Goal: Transaction & Acquisition: Purchase product/service

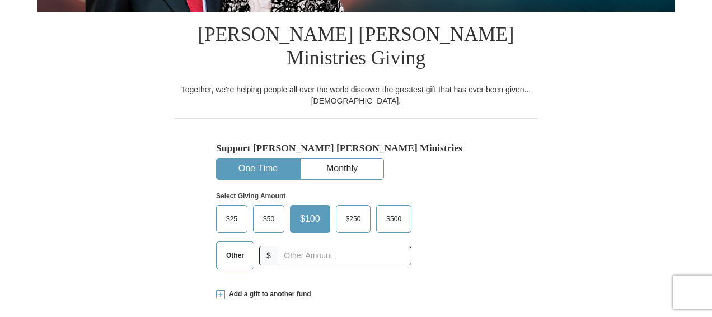
scroll to position [291, 0]
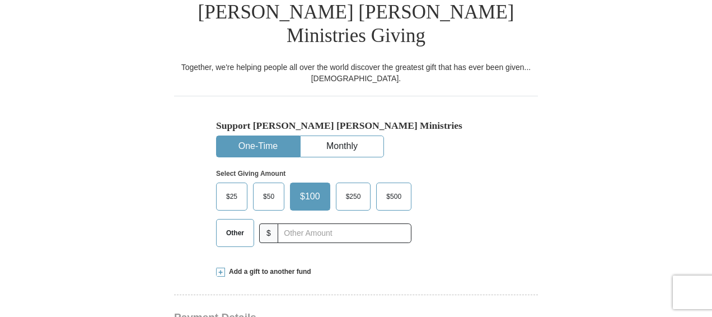
click at [267, 183] on label "$50" at bounding box center [268, 196] width 30 height 27
click at [0, 0] on input "$50" at bounding box center [0, 0] width 0 height 0
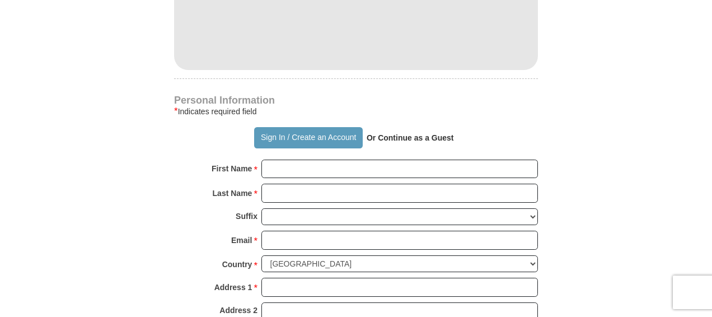
scroll to position [739, 0]
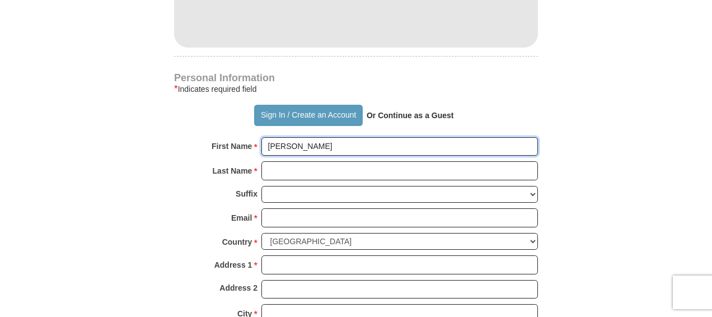
type input "[PERSON_NAME]"
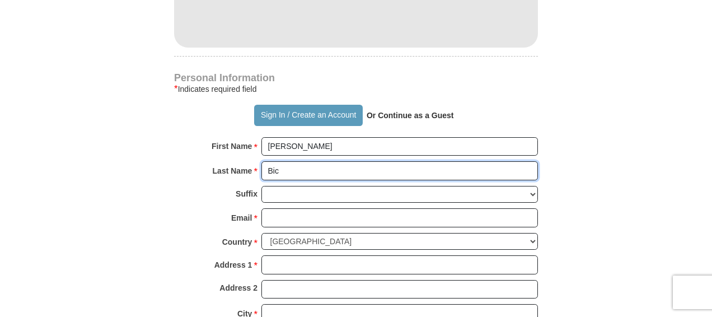
type input "[PERSON_NAME]"
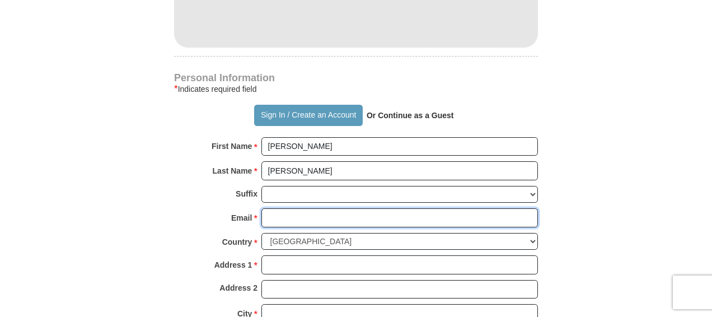
type input "[EMAIL_ADDRESS][DOMAIN_NAME]"
type input "9072353745"
type input "[PERSON_NAME]"
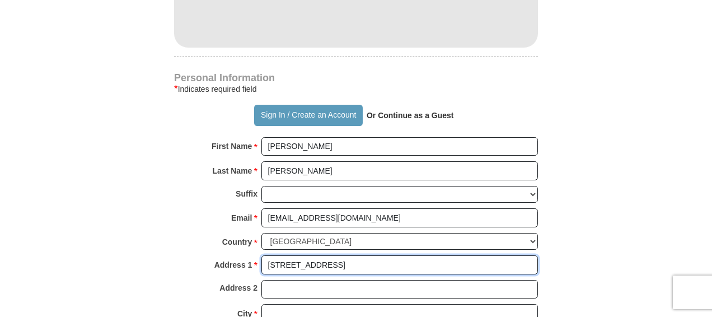
type input "[STREET_ADDRESS]"
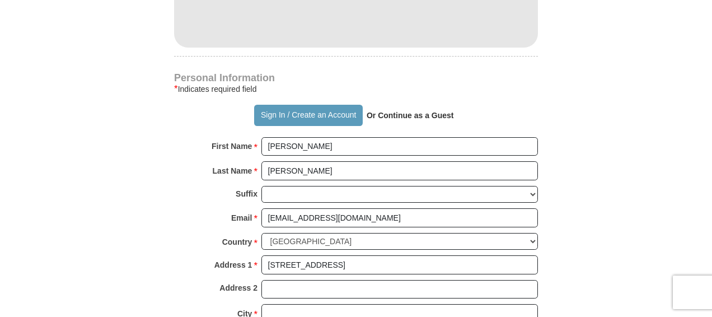
click at [547, 226] on form "Already have an account? Sign in for faster giving. Don't have an account? Crea…" at bounding box center [356, 7] width 638 height 1403
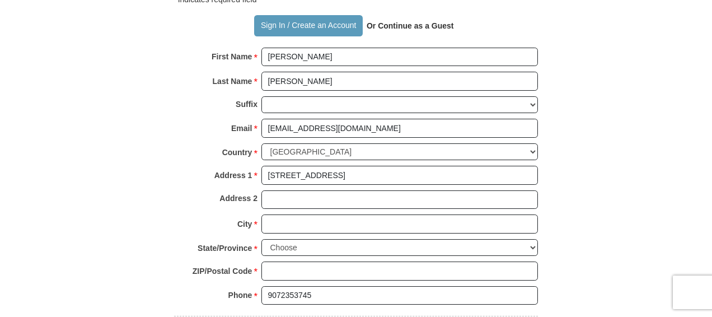
scroll to position [850, 0]
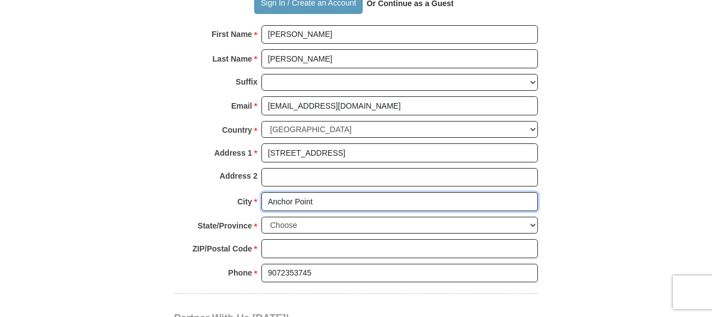
type input "Anchor Point"
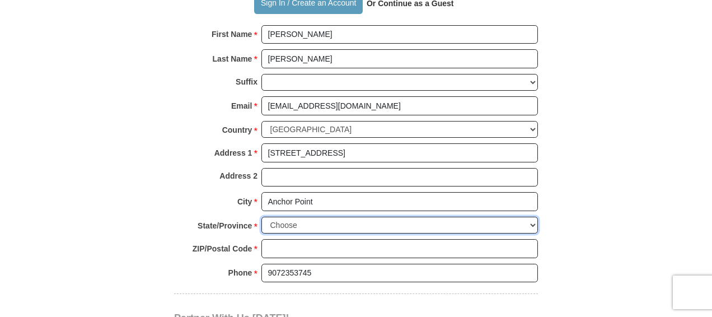
select select "AK"
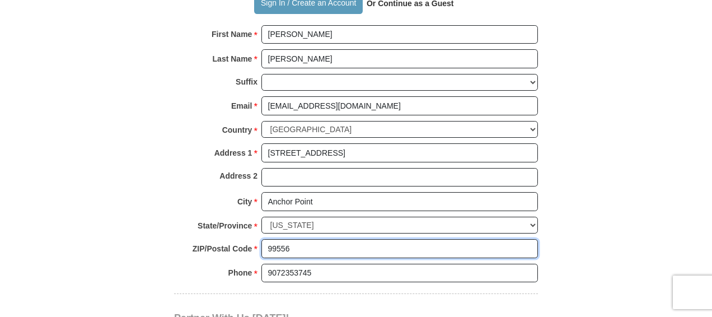
type input "99556"
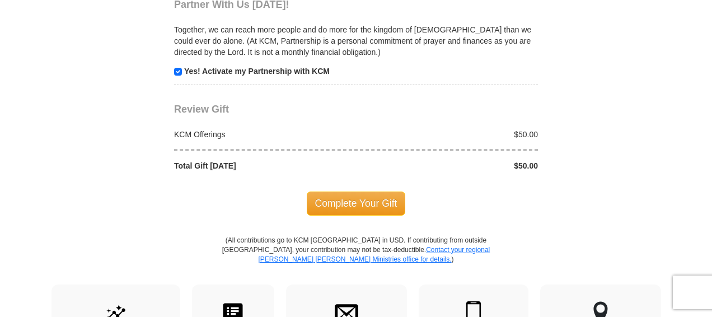
scroll to position [1186, 0]
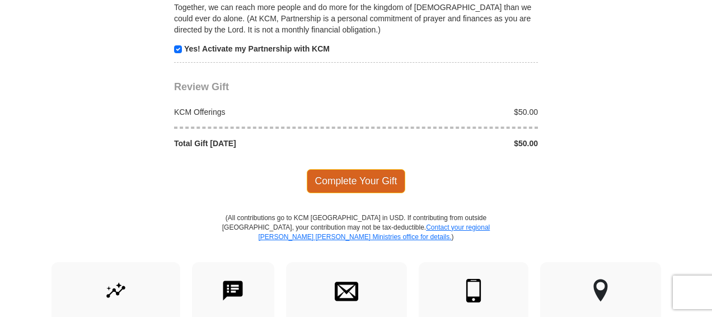
click at [350, 169] on span "Complete Your Gift" at bounding box center [356, 180] width 99 height 23
